Goal: Complete application form: Complete application form

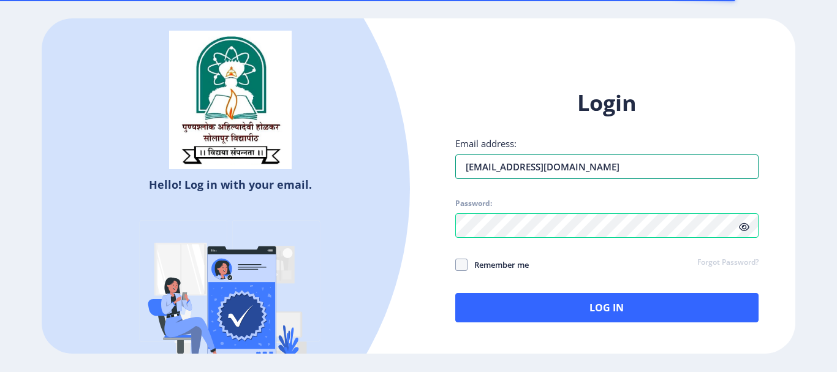
drag, startPoint x: 584, startPoint y: 167, endPoint x: 355, endPoint y: 161, distance: 228.7
click at [355, 161] on div "Hello! Log in with your email. Don't have an account? Register Login Email addr…" at bounding box center [418, 185] width 753 height 335
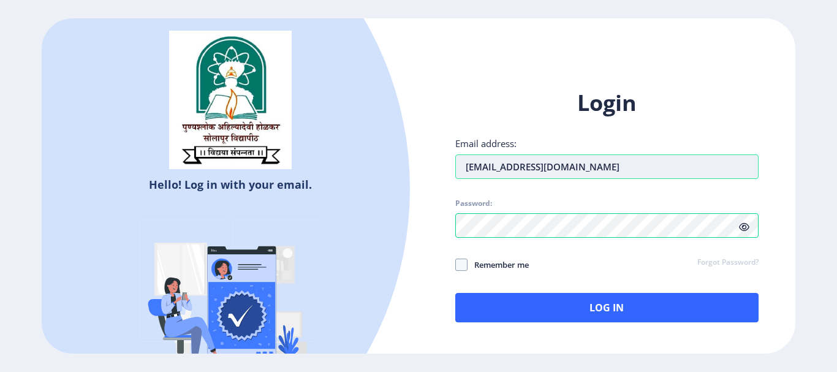
paste input "Sagarsarvade668"
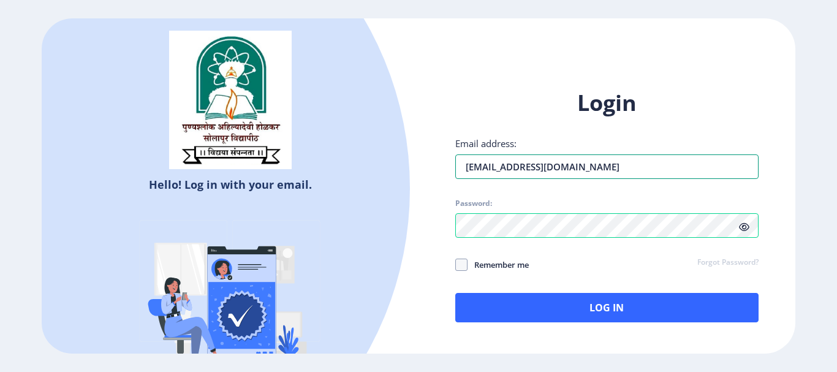
type input "[EMAIL_ADDRESS][DOMAIN_NAME]"
click at [406, 227] on div "Hello! Log in with your email. Don't have an account? Register Login Email addr…" at bounding box center [418, 185] width 753 height 335
click at [463, 263] on span at bounding box center [461, 265] width 12 height 12
click at [456, 264] on input "Remember me" at bounding box center [455, 264] width 1 height 1
checkbox input "true"
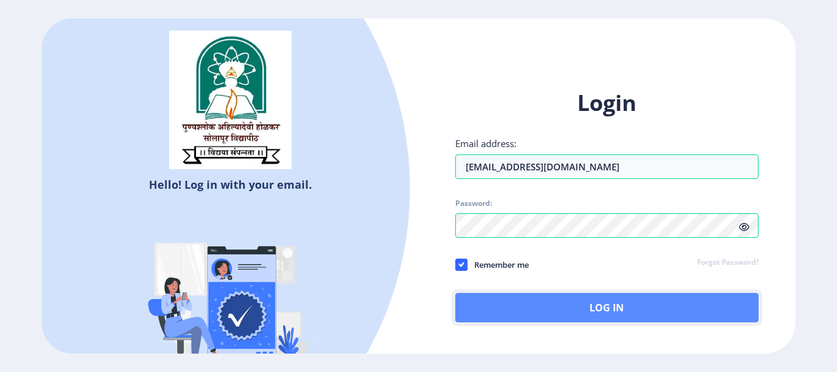
click at [596, 305] on button "Log In" at bounding box center [606, 307] width 303 height 29
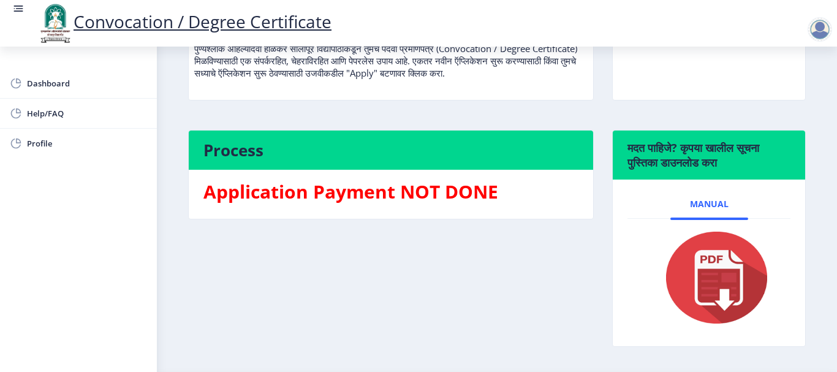
scroll to position [222, 0]
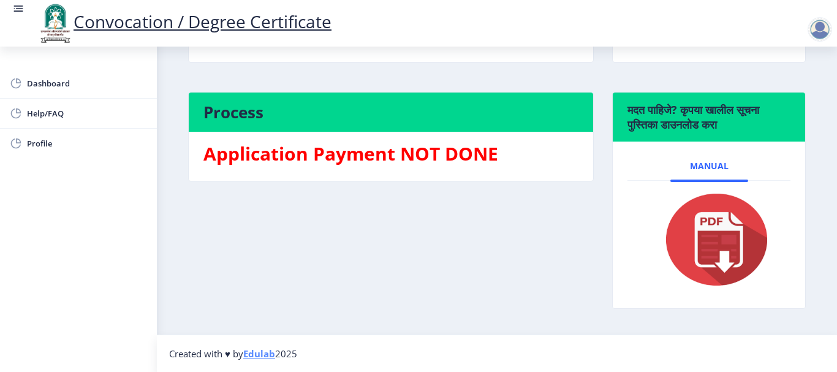
click at [431, 118] on h4 "Process" at bounding box center [390, 112] width 375 height 20
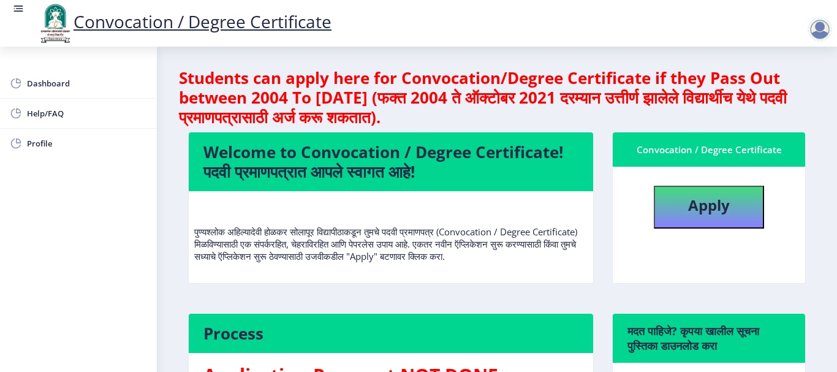
scroll to position [0, 0]
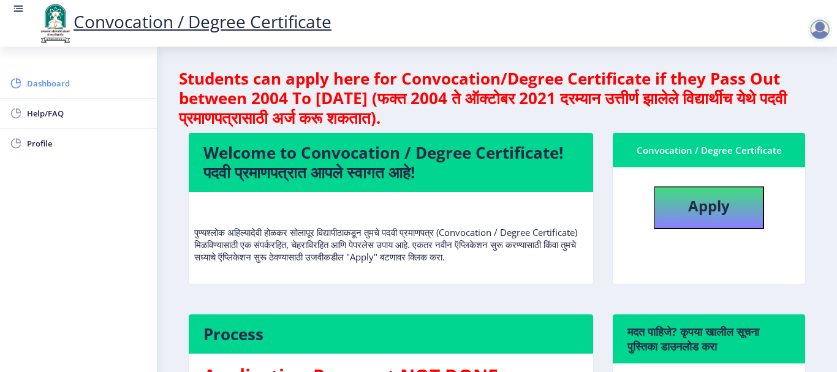
click at [100, 82] on span "Dashboard" at bounding box center [87, 83] width 120 height 15
click at [708, 205] on b "Apply" at bounding box center [709, 206] width 42 height 20
select select
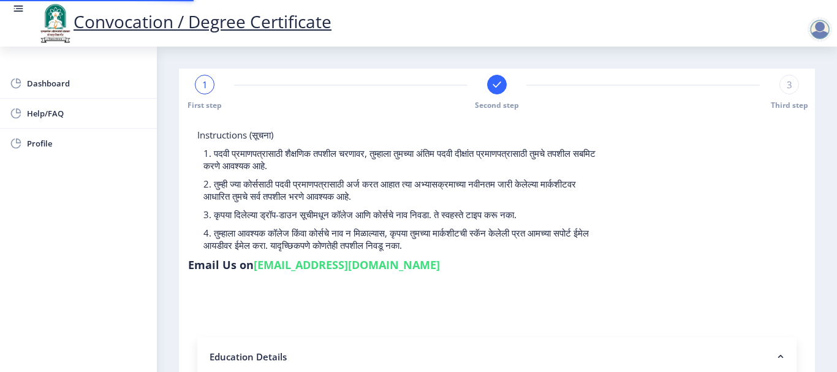
type input "2012032500025974"
select select "Regular"
select select "2016"
select select "May"
select select "SECOND CLASS"
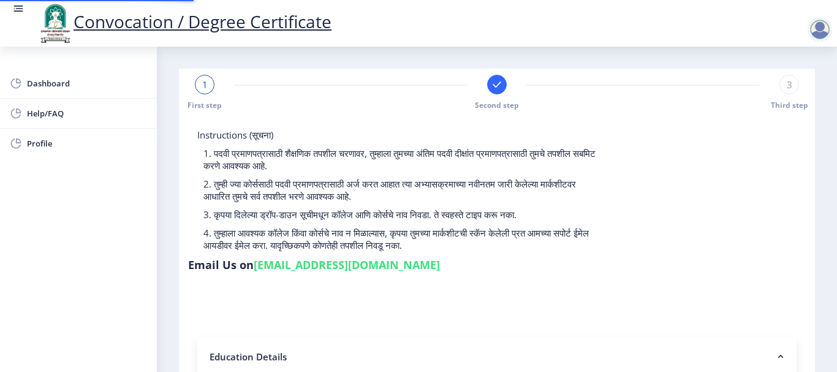
type input "113555"
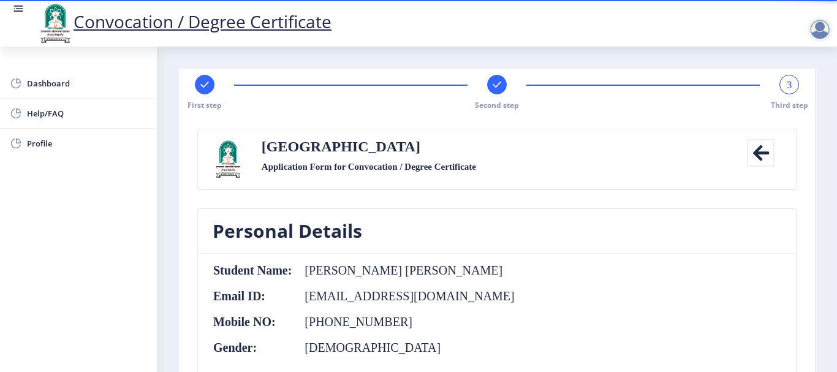
click at [787, 88] on span "3" at bounding box center [790, 84] width 6 height 12
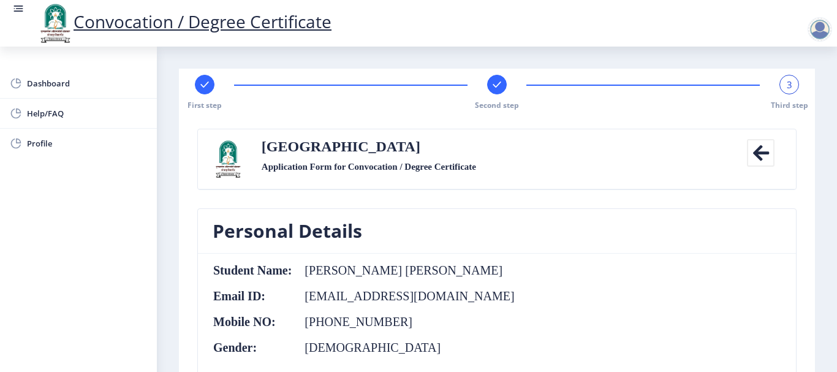
click at [210, 84] on rect at bounding box center [205, 84] width 12 height 12
select select "Regular"
select select "Physical Education"
select select "2016"
select select "May"
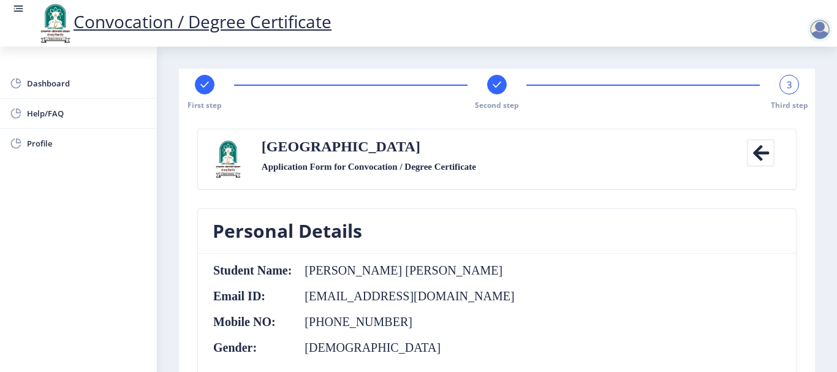
select select "SECOND CLASS"
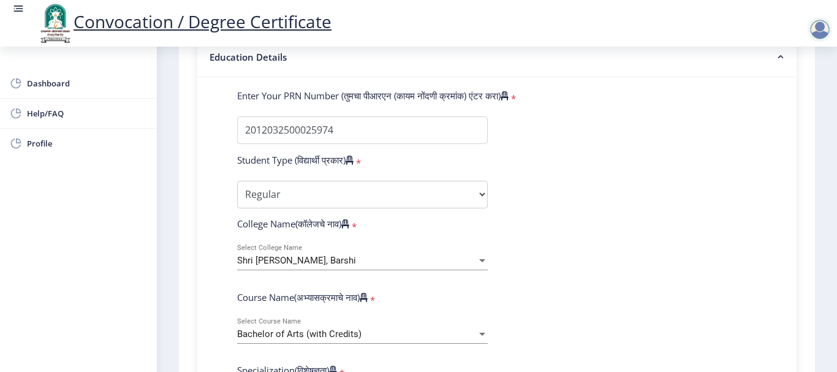
scroll to position [306, 0]
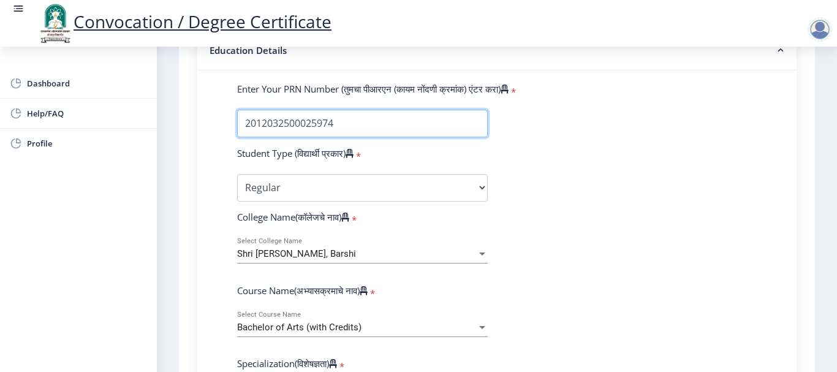
click at [359, 129] on input "Enter Your PRN Number (तुमचा पीआरएन (कायम नोंदणी क्रमांक) एंटर करा)" at bounding box center [362, 124] width 251 height 28
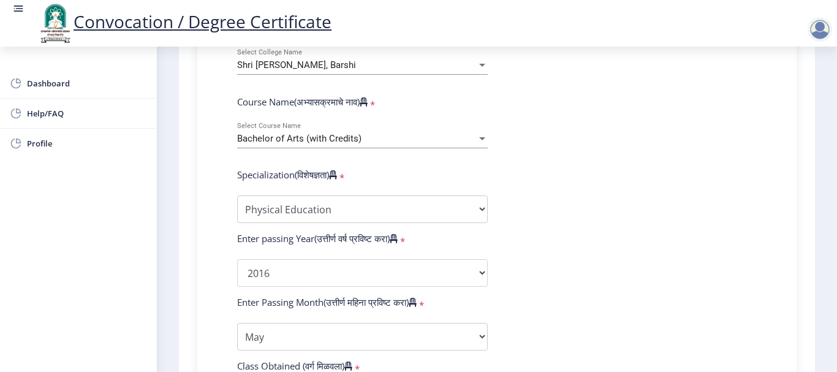
scroll to position [552, 0]
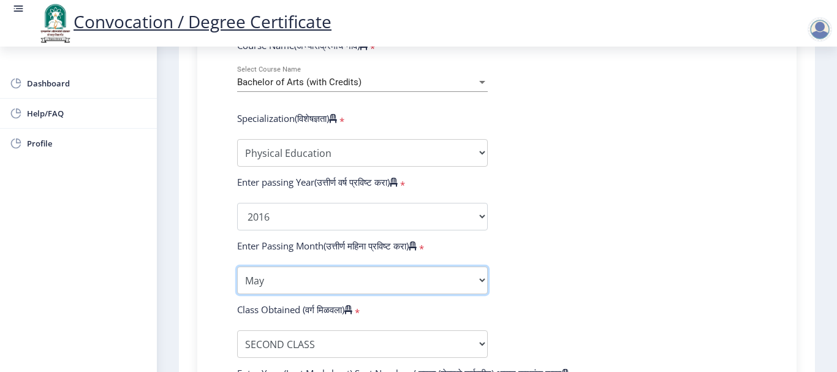
click at [378, 278] on select "Enter Passing Month March April May October November December" at bounding box center [362, 281] width 251 height 28
click at [237, 267] on select "Enter Passing Month March April May October November December" at bounding box center [362, 281] width 251 height 28
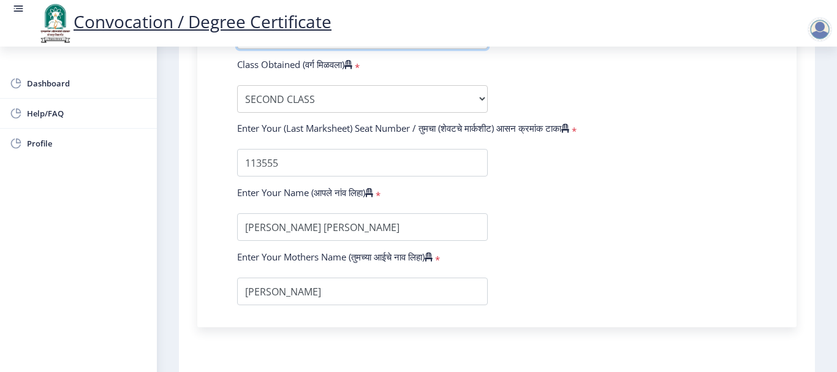
scroll to position [888, 0]
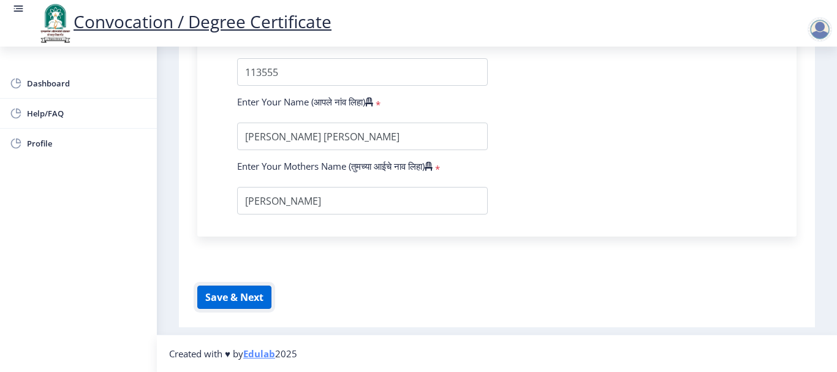
click at [235, 300] on button "Save & Next" at bounding box center [234, 297] width 74 height 23
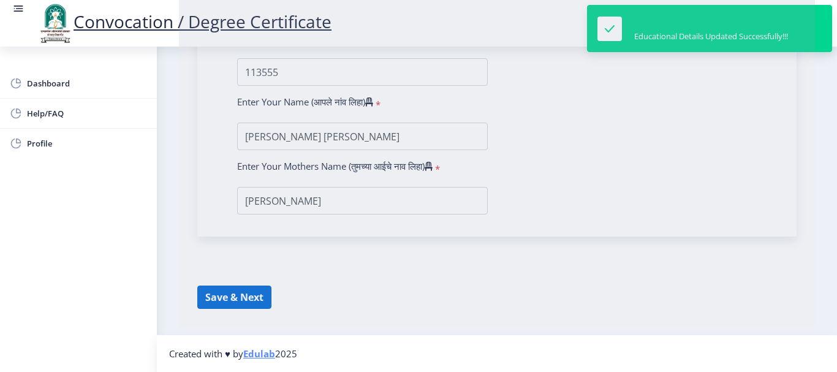
select select
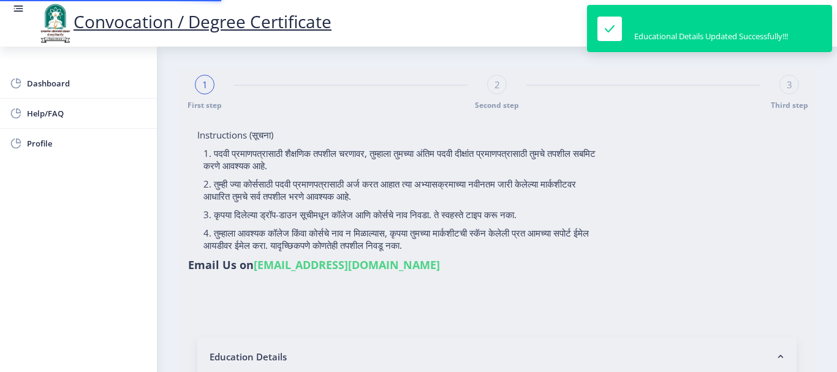
type input "2012032500025974"
select select "Regular"
select select "2016"
select select "May"
select select "SECOND CLASS"
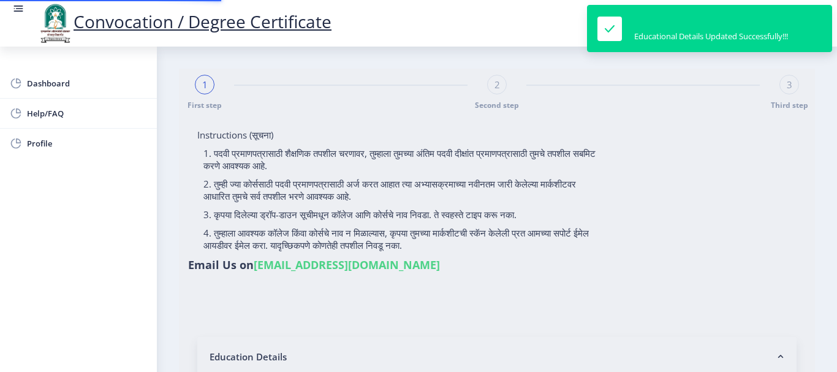
type input "113555"
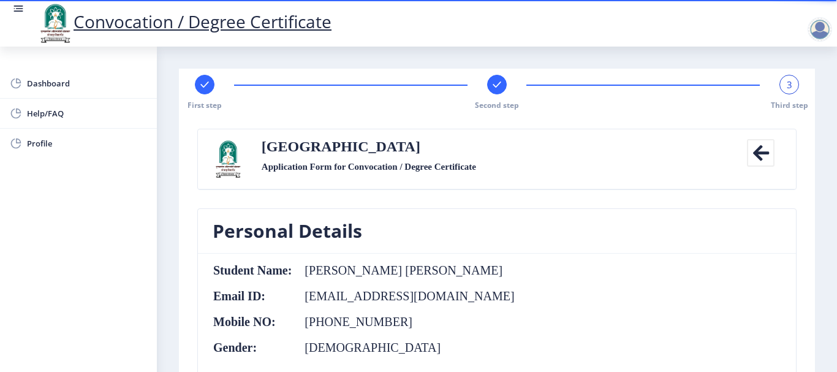
click at [790, 89] on div "3" at bounding box center [790, 85] width 20 height 20
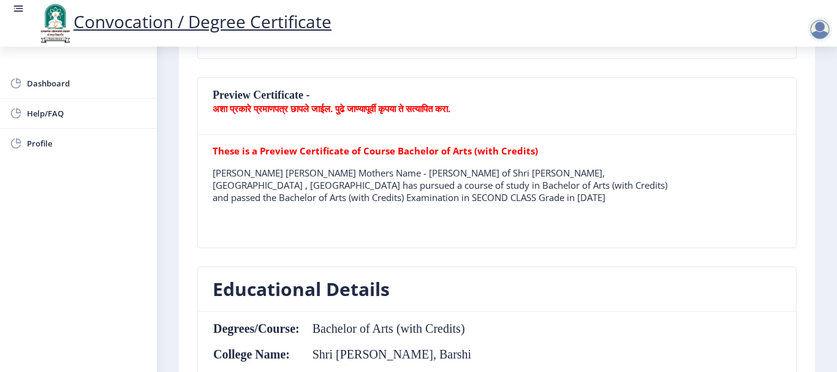
scroll to position [237, 0]
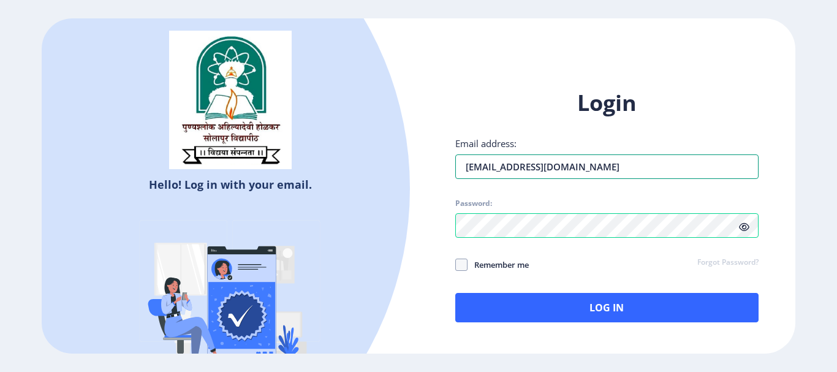
drag, startPoint x: 604, startPoint y: 161, endPoint x: 325, endPoint y: 171, distance: 279.1
click at [325, 171] on div "Hello! Log in with your email. Don't have an account? Register Login Email addr…" at bounding box center [418, 185] width 753 height 335
drag, startPoint x: 495, startPoint y: 159, endPoint x: 377, endPoint y: 173, distance: 118.5
click at [377, 173] on div "Hello! Log in with your email. Don't have an account? Register Login Email addr…" at bounding box center [418, 185] width 753 height 335
paste input "[EMAIL_ADDRESS][DOMAIN_NAME]"
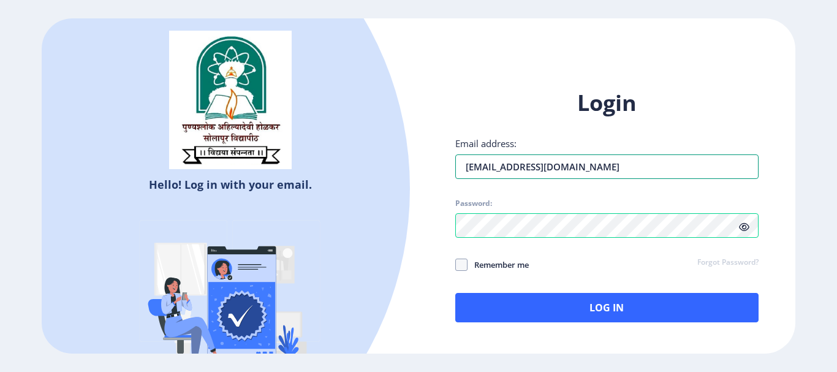
type input "[EMAIL_ADDRESS][DOMAIN_NAME]"
click at [384, 234] on div "Hello! Log in with your email. Don't have an account? Register Login Email addr…" at bounding box center [418, 185] width 753 height 335
click at [743, 229] on icon at bounding box center [744, 226] width 10 height 9
click at [743, 228] on icon at bounding box center [744, 226] width 10 height 9
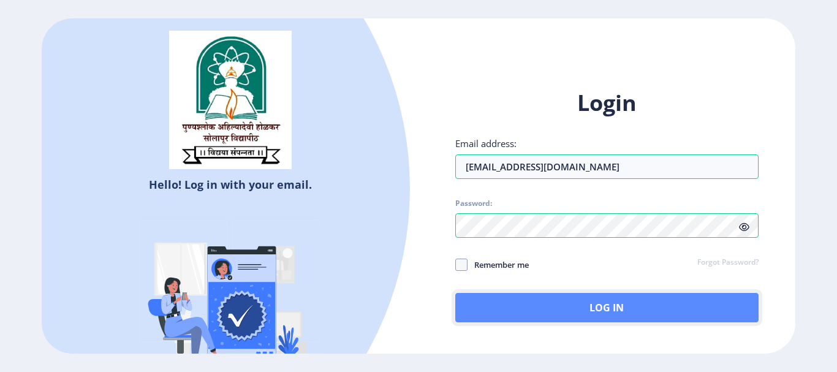
click at [565, 305] on button "Log In" at bounding box center [606, 307] width 303 height 29
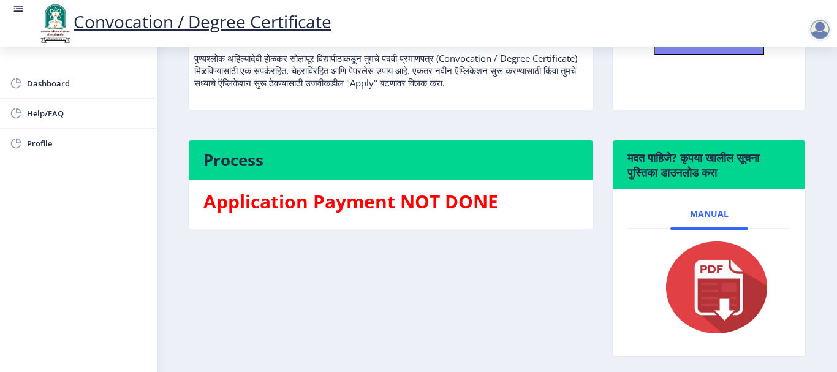
scroll to position [222, 0]
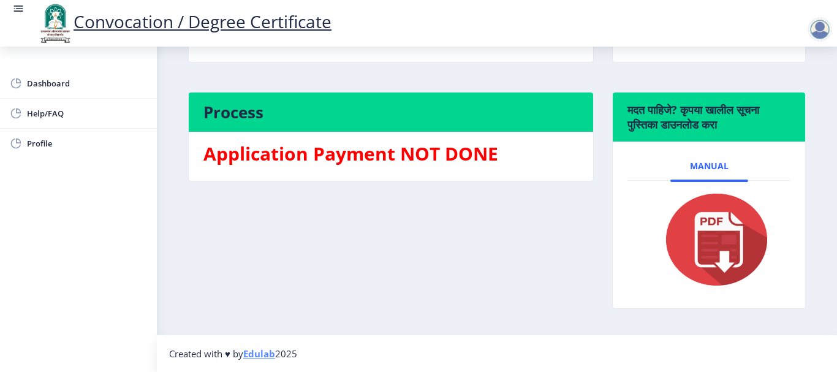
click at [396, 158] on h3 "Application Payment NOT DONE" at bounding box center [390, 154] width 375 height 25
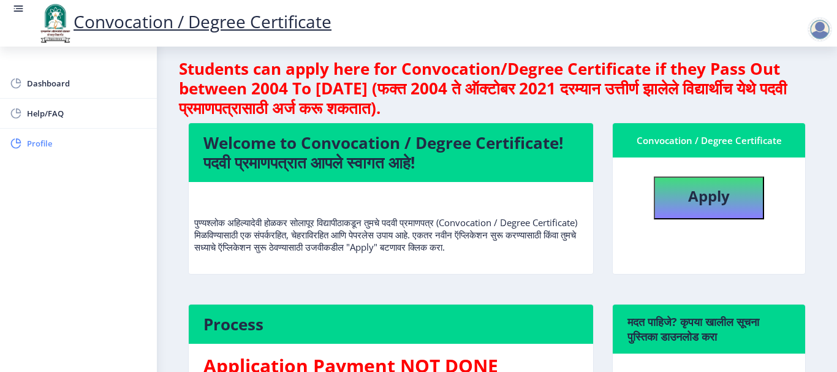
scroll to position [0, 0]
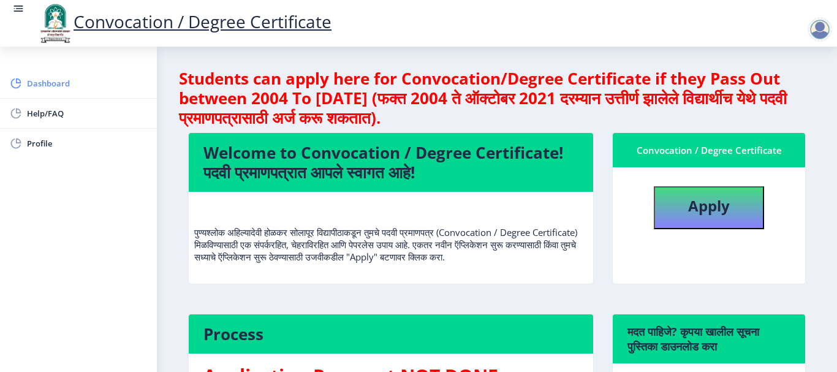
click at [59, 85] on span "Dashboard" at bounding box center [87, 83] width 120 height 15
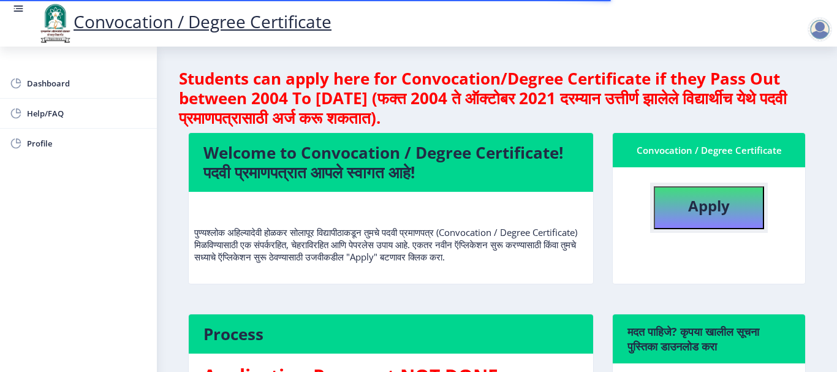
click at [688, 196] on b "Apply" at bounding box center [709, 206] width 42 height 20
select select
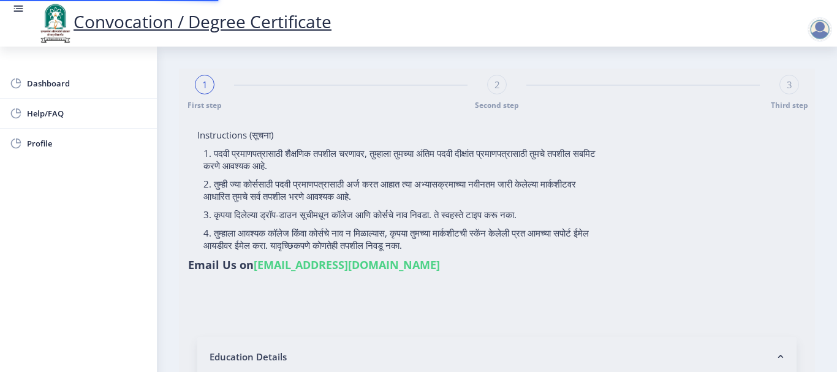
type input "2012032500025974"
select select "Regular"
select select "2016"
select select "May"
select select "SECOND CLASS"
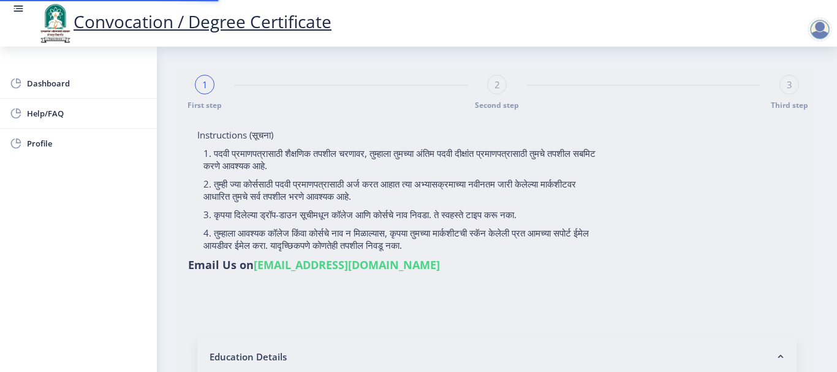
type input "113555"
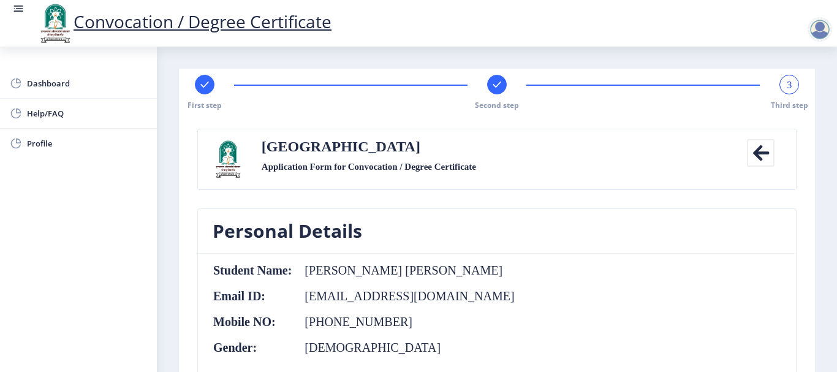
click at [202, 96] on div "First step" at bounding box center [205, 93] width 20 height 36
select select "Regular"
select select "Physical Education"
select select "2016"
select select "May"
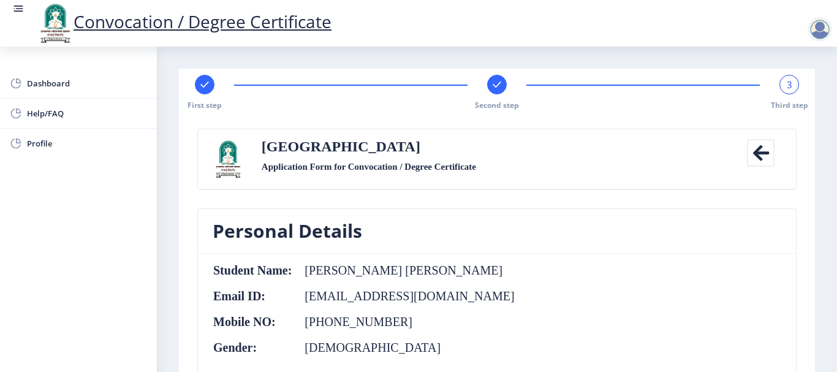
select select "SECOND CLASS"
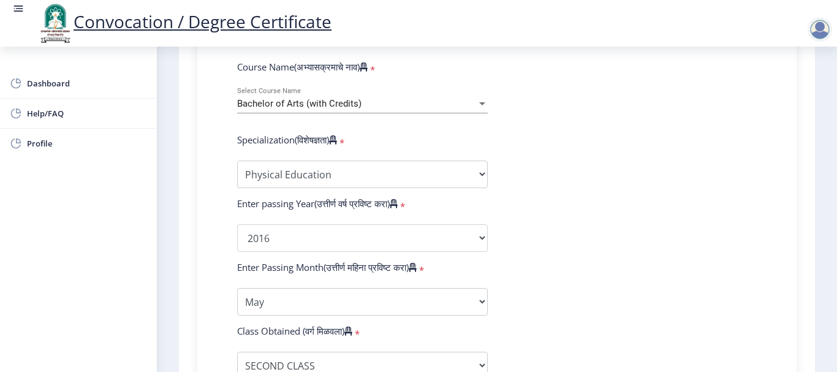
scroll to position [552, 0]
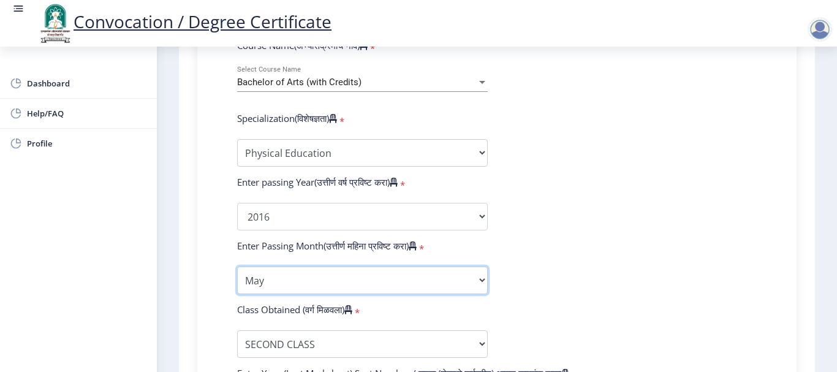
click at [468, 276] on select "Enter Passing Month March April May October November December" at bounding box center [362, 281] width 251 height 28
click at [585, 253] on form "Enter Your PRN Number (तुमचा पीआरएन (कायम नोंदणी क्रमांक) एंटर करा) * Student T…" at bounding box center [497, 194] width 538 height 713
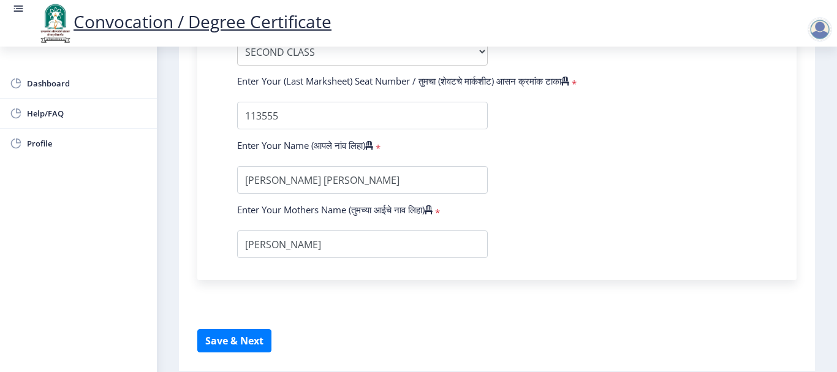
scroll to position [888, 0]
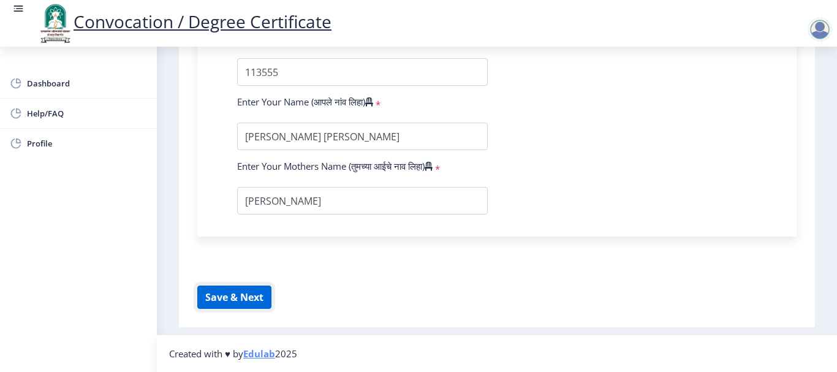
click at [240, 292] on button "Save & Next" at bounding box center [234, 297] width 74 height 23
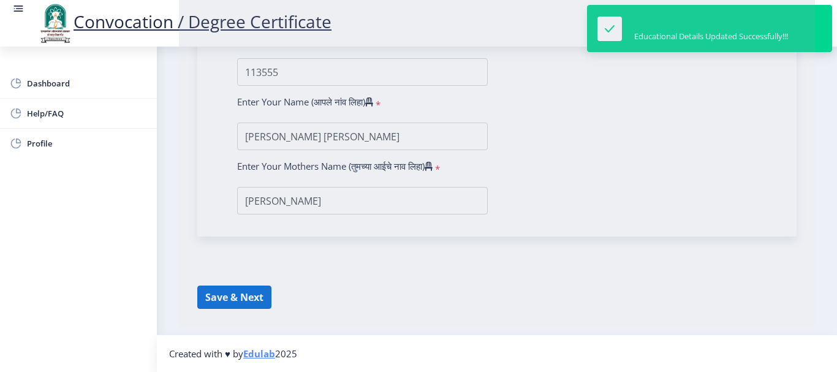
select select
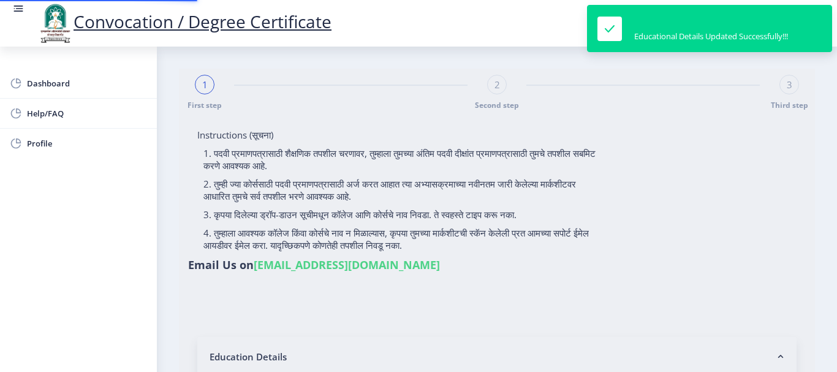
type input "2012032500025974"
select select "Regular"
select select "2016"
select select "May"
select select "SECOND CLASS"
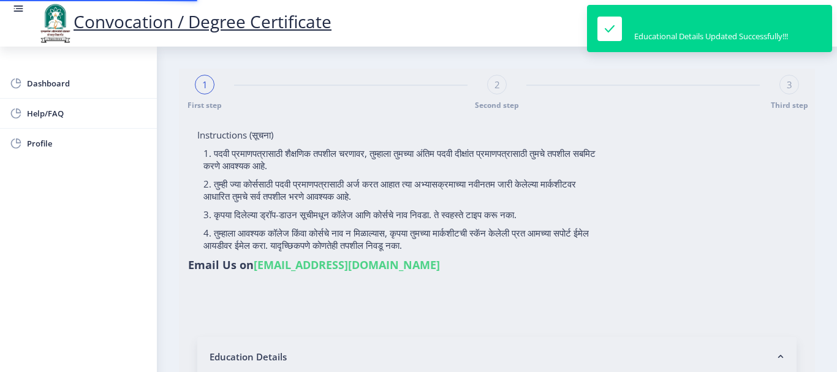
type input "113555"
select select "Physical Education"
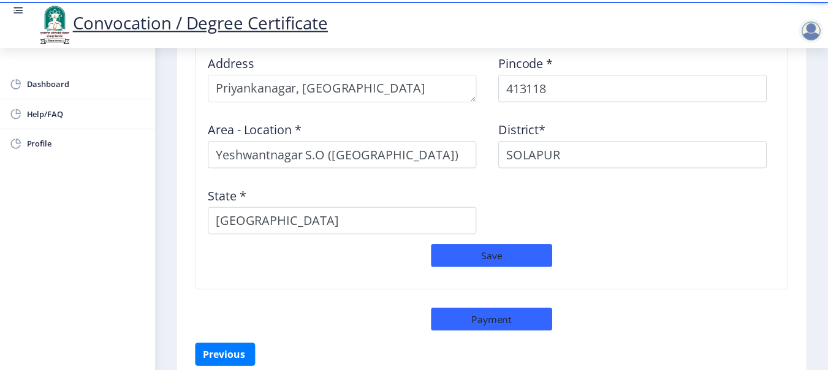
scroll to position [1095, 0]
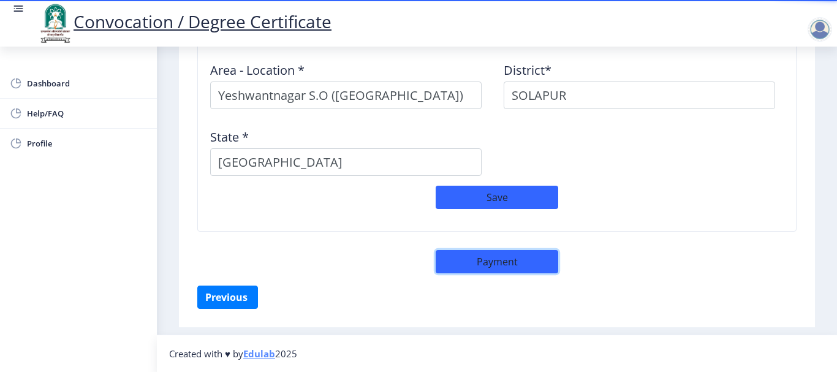
click at [507, 257] on button "Payment" at bounding box center [497, 261] width 123 height 23
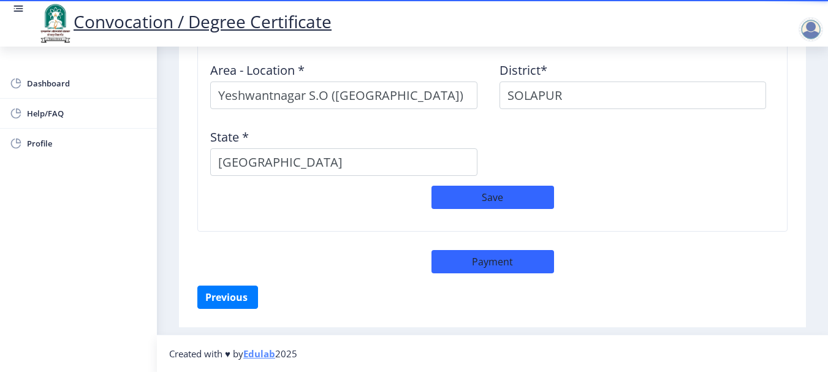
select select "sealed"
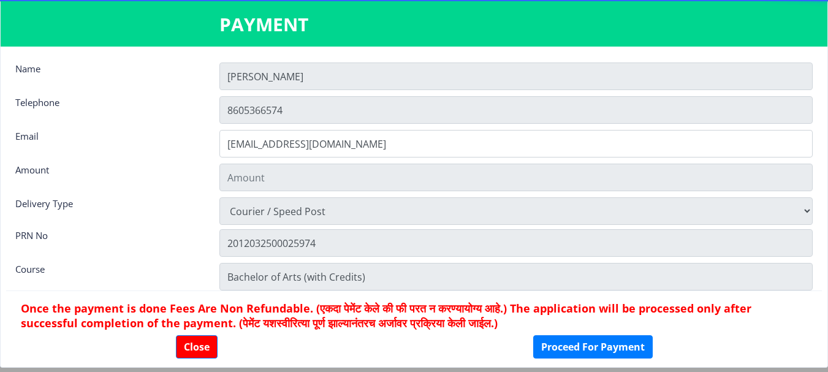
type input "2885"
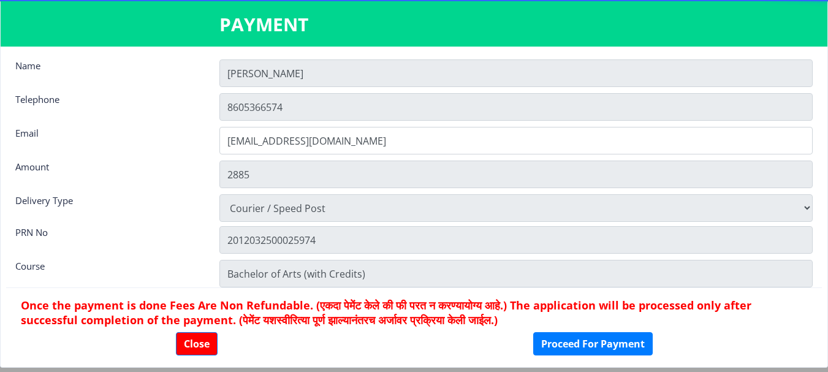
scroll to position [0, 0]
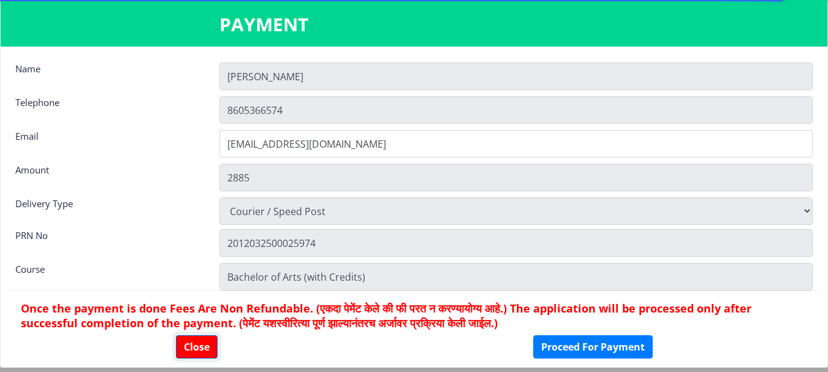
click at [190, 344] on button "Close" at bounding box center [197, 346] width 42 height 23
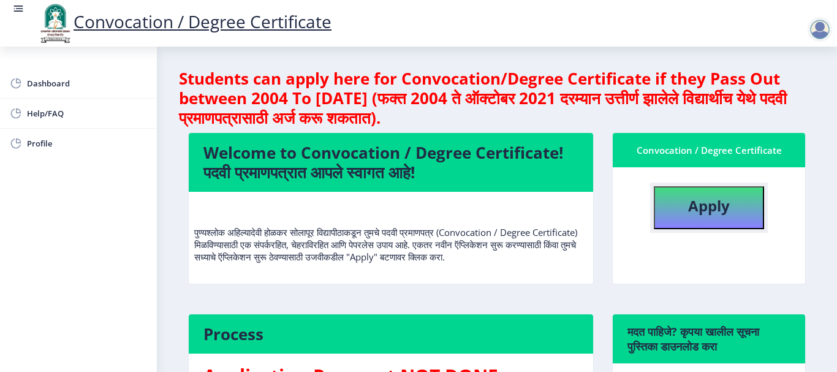
click at [673, 213] on button "Apply" at bounding box center [709, 207] width 110 height 43
select select
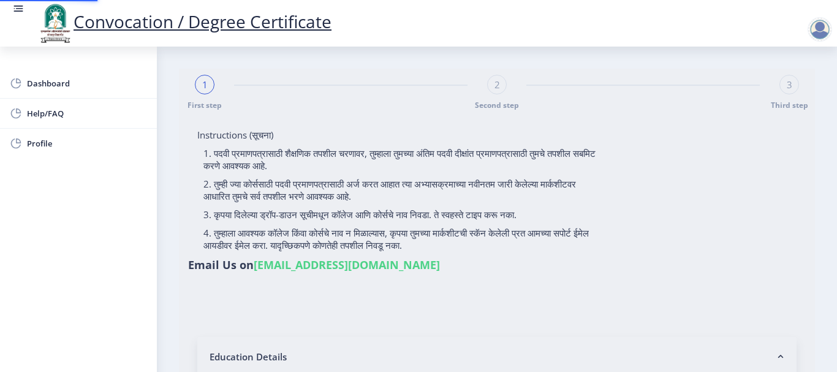
type input "2012032500025974"
select select "Regular"
select select "2016"
select select "May"
select select "SECOND CLASS"
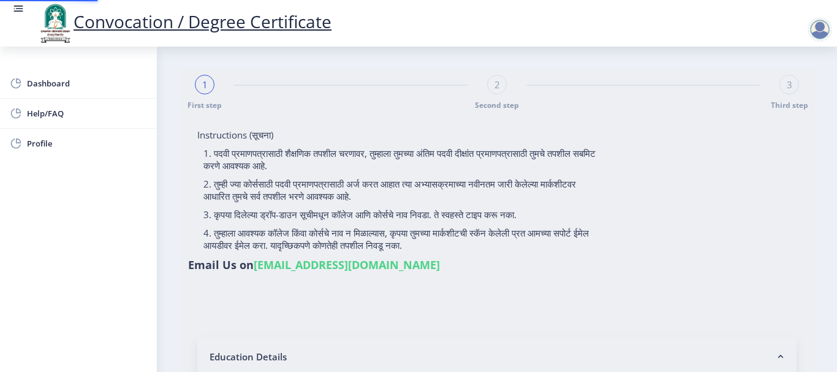
type input "113555"
select select "Physical Education"
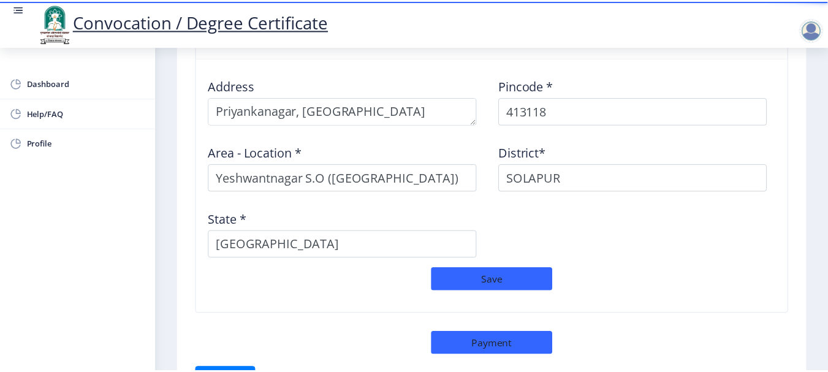
scroll to position [1095, 0]
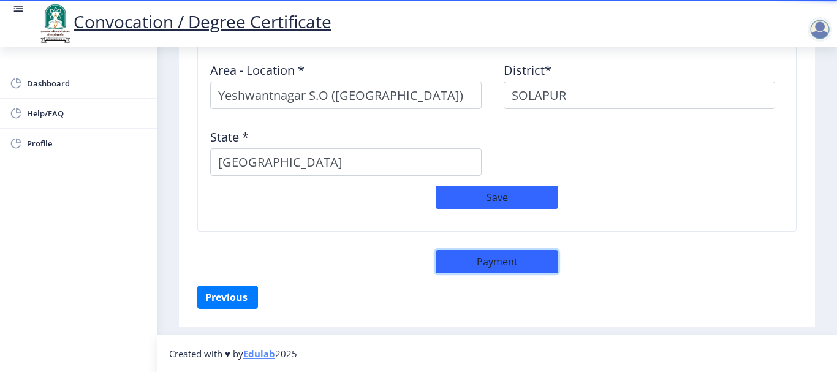
click at [460, 261] on button "Payment" at bounding box center [497, 261] width 123 height 23
select select "sealed"
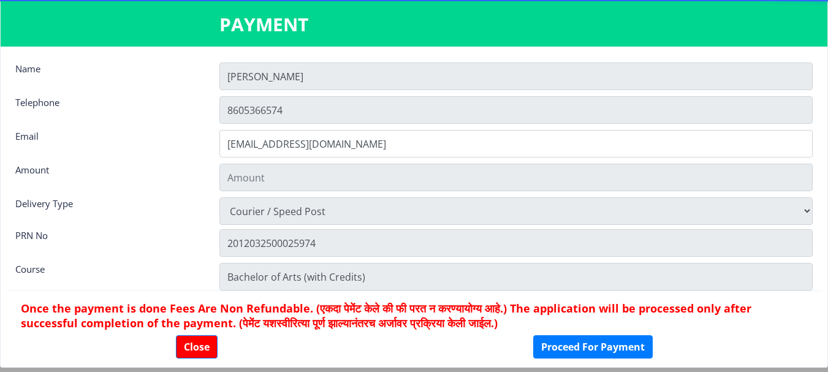
type input "2885"
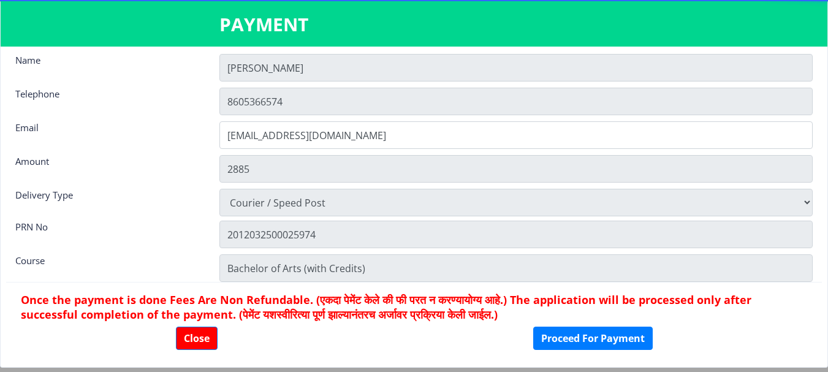
scroll to position [17, 0]
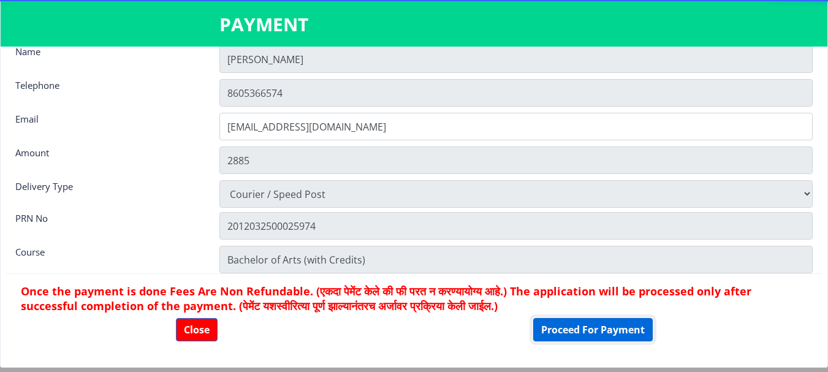
click at [567, 330] on button "Proceed For Payment" at bounding box center [593, 329] width 120 height 23
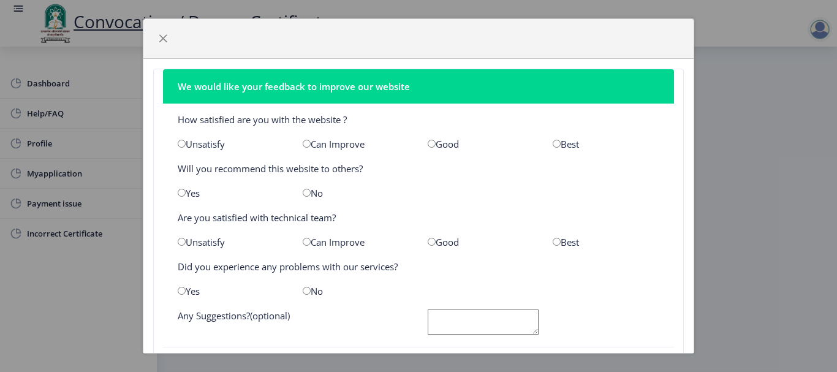
click at [180, 10] on div "We would like your feedback to improve our website How satisfied are you with t…" at bounding box center [418, 186] width 837 height 372
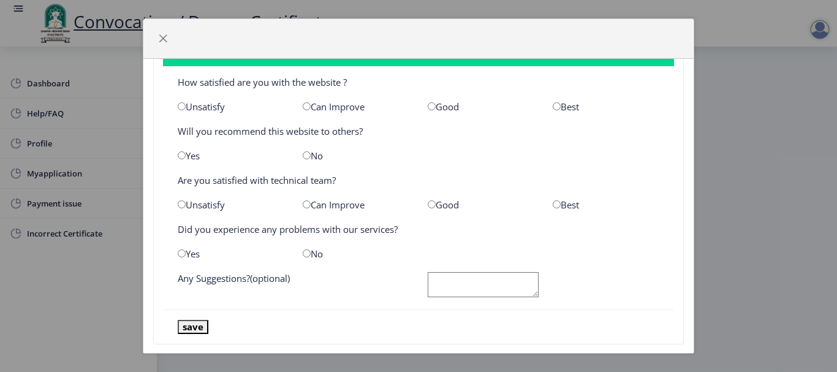
scroll to position [57, 0]
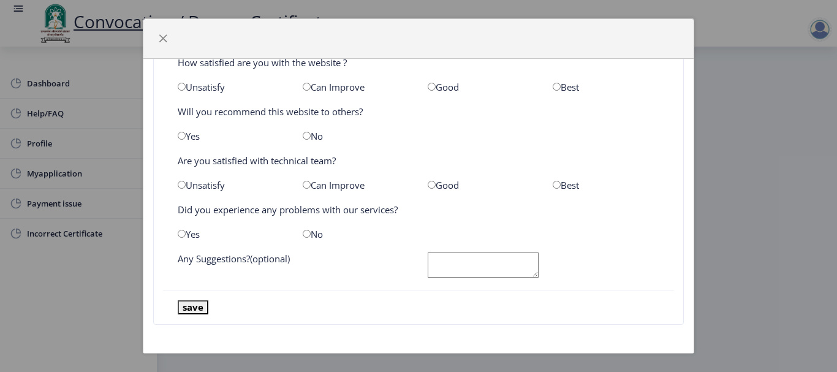
click at [553, 185] on input "radio" at bounding box center [557, 185] width 8 height 8
radio input "true"
click at [305, 235] on input "radio" at bounding box center [307, 234] width 8 height 8
radio input "true"
click at [553, 88] on input "radio" at bounding box center [557, 87] width 8 height 8
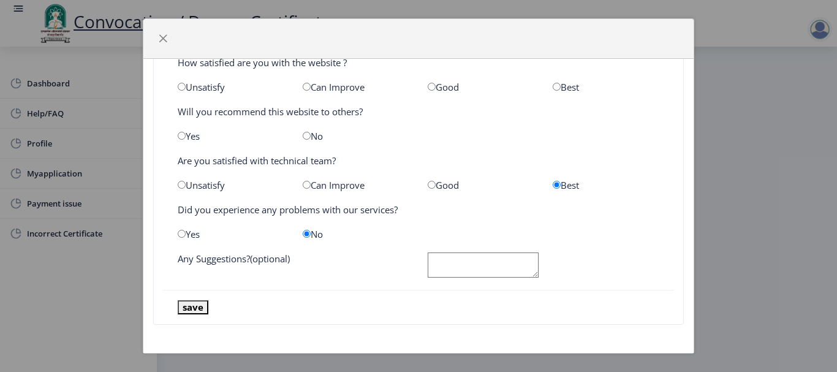
radio input "true"
click at [199, 308] on button "save" at bounding box center [193, 307] width 31 height 14
click at [444, 268] on textarea at bounding box center [483, 265] width 111 height 25
type textarea "no"
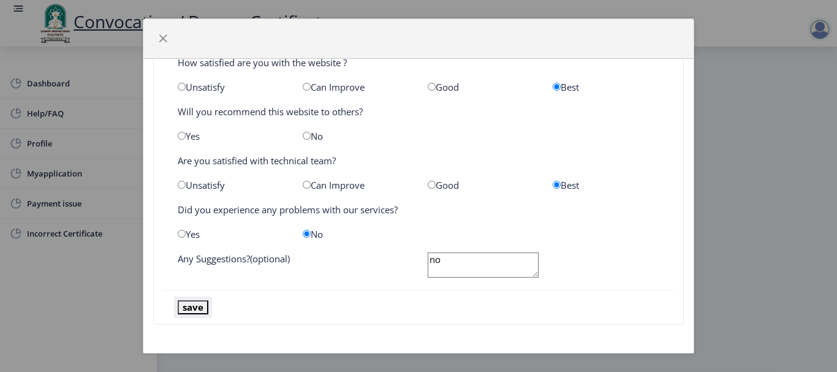
click at [196, 307] on button "save" at bounding box center [193, 307] width 31 height 14
click at [164, 36] on span "button" at bounding box center [163, 39] width 10 height 10
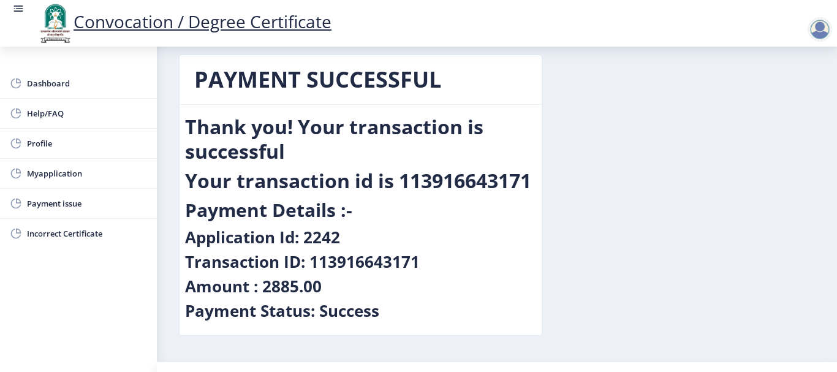
scroll to position [0, 0]
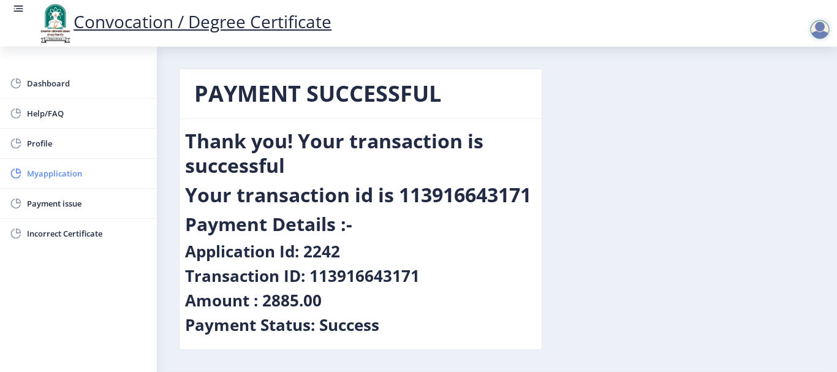
click at [70, 174] on span "Myapplication" at bounding box center [87, 173] width 120 height 15
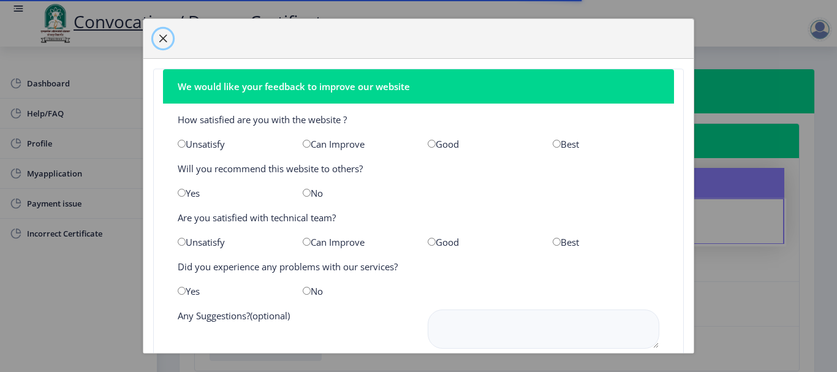
click at [157, 40] on button "button" at bounding box center [163, 39] width 20 height 20
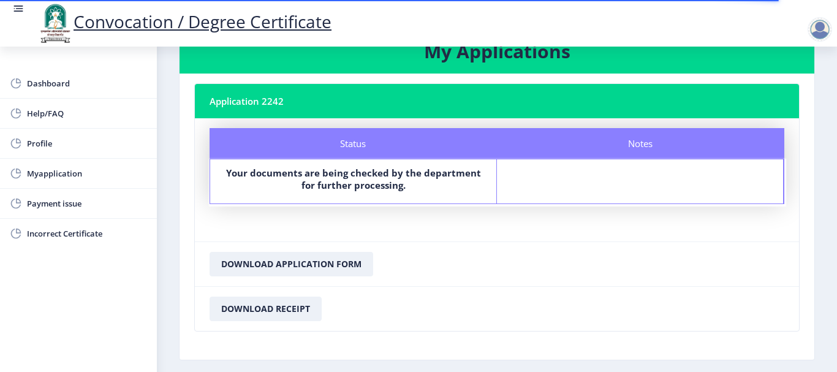
scroll to position [61, 0]
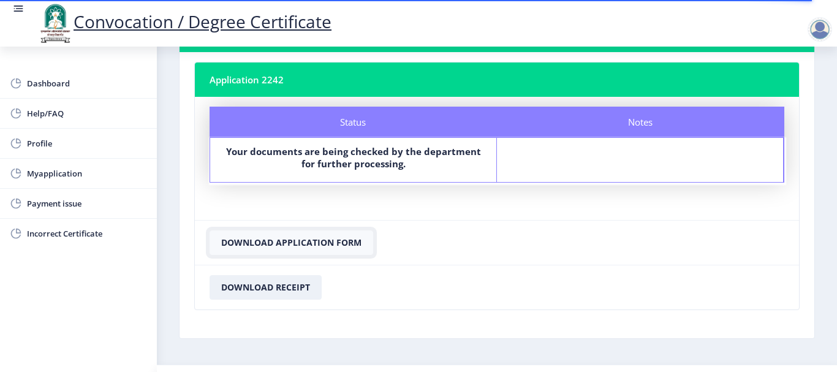
click at [319, 243] on button "Download Application Form" at bounding box center [292, 242] width 164 height 25
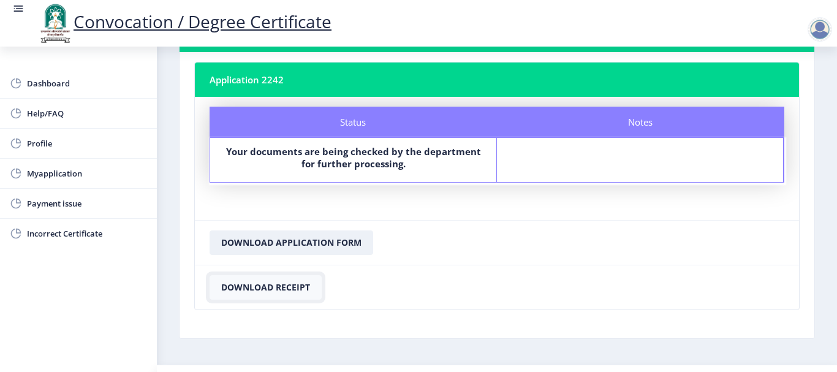
click at [275, 288] on button "Download Receipt" at bounding box center [266, 287] width 112 height 25
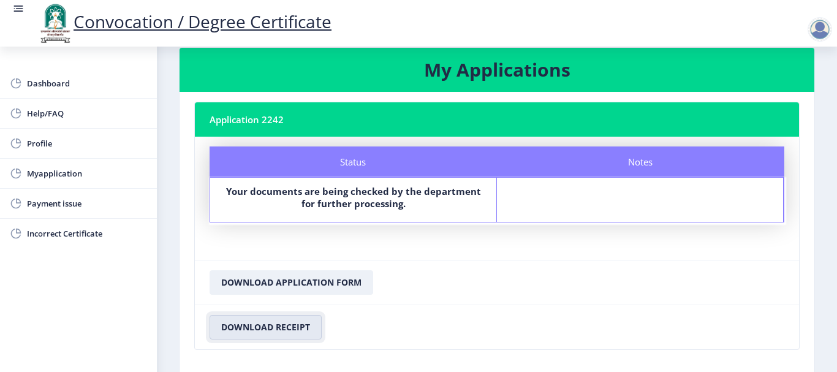
scroll to position [0, 0]
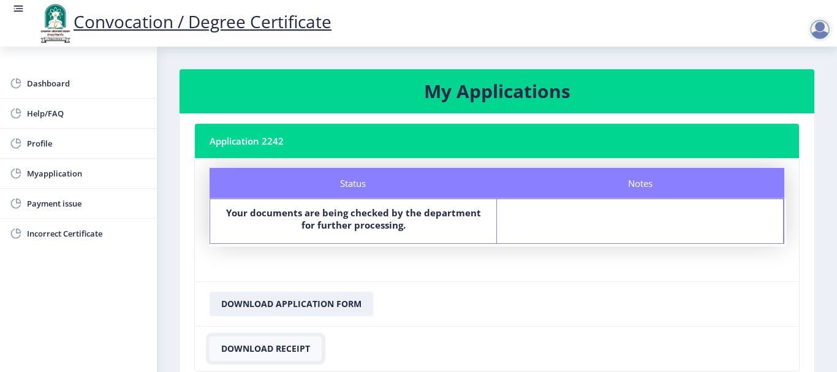
drag, startPoint x: 787, startPoint y: 0, endPoint x: 297, endPoint y: 346, distance: 599.5
click at [297, 346] on button "Download Receipt" at bounding box center [266, 349] width 112 height 25
click at [831, 30] on div at bounding box center [820, 29] width 25 height 25
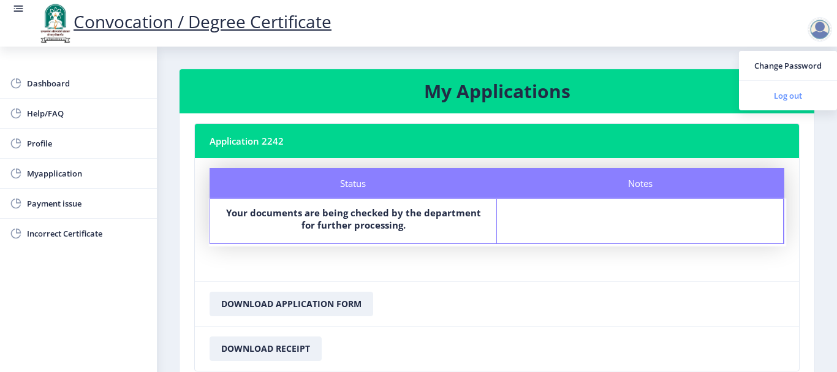
click at [785, 99] on span "Log out" at bounding box center [788, 95] width 78 height 15
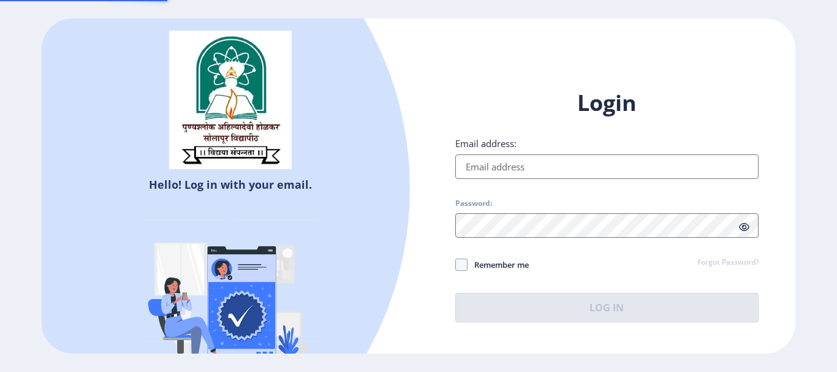
type input "[EMAIL_ADDRESS][DOMAIN_NAME]"
